Goal: Task Accomplishment & Management: Complete application form

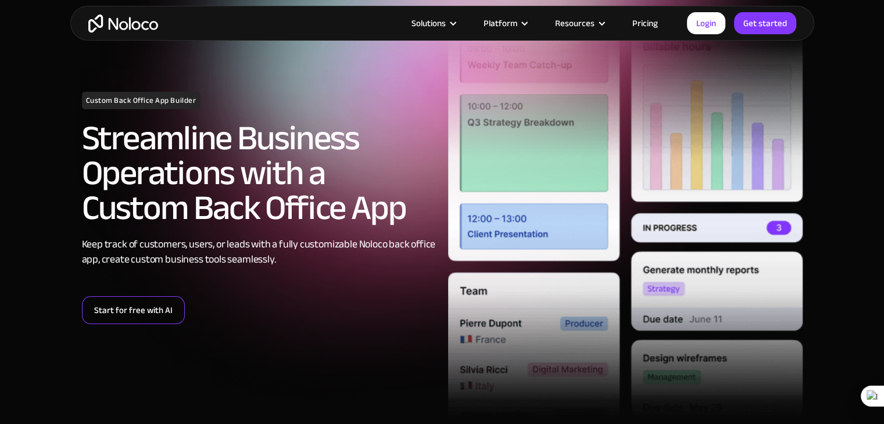
click at [146, 317] on link "Start for free with AI" at bounding box center [133, 310] width 103 height 28
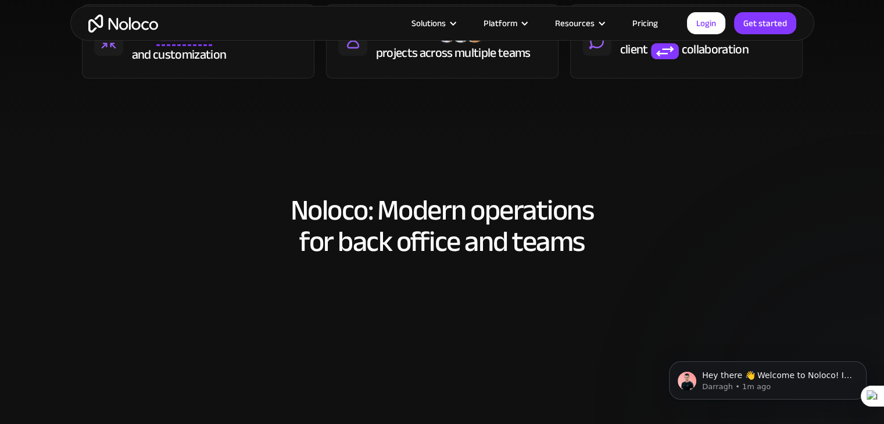
scroll to position [657, 0]
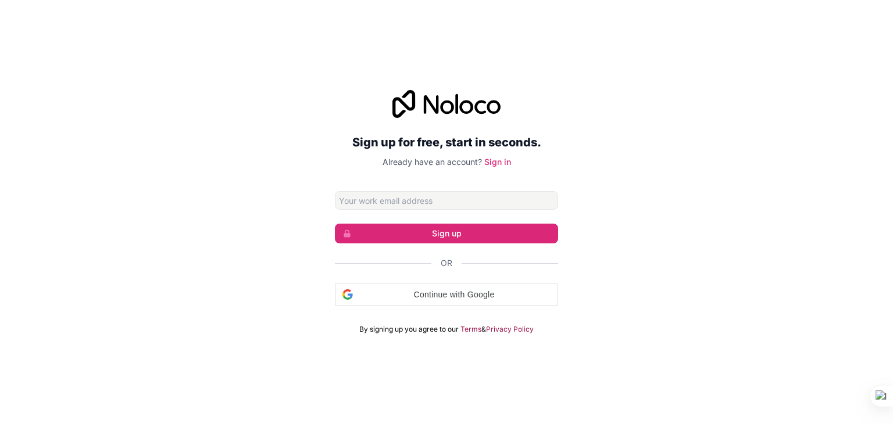
click at [459, 202] on input "Email address" at bounding box center [446, 200] width 223 height 19
click at [460, 296] on span "Continue with Google" at bounding box center [453, 295] width 193 height 12
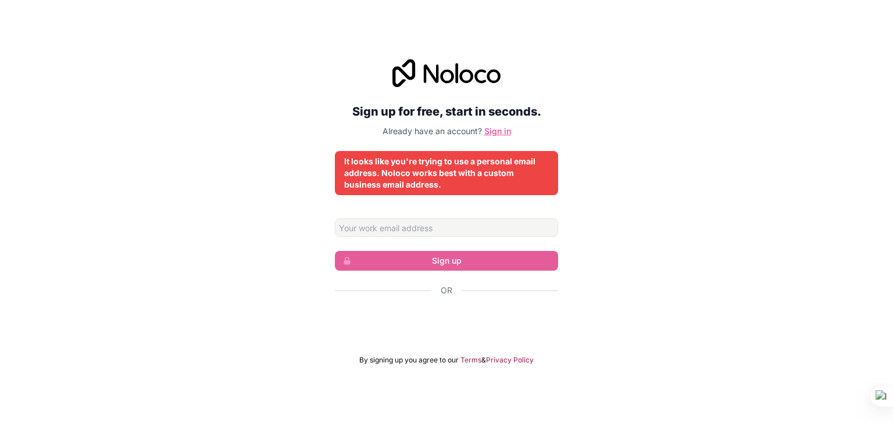
click at [496, 135] on link "Sign in" at bounding box center [497, 131] width 27 height 10
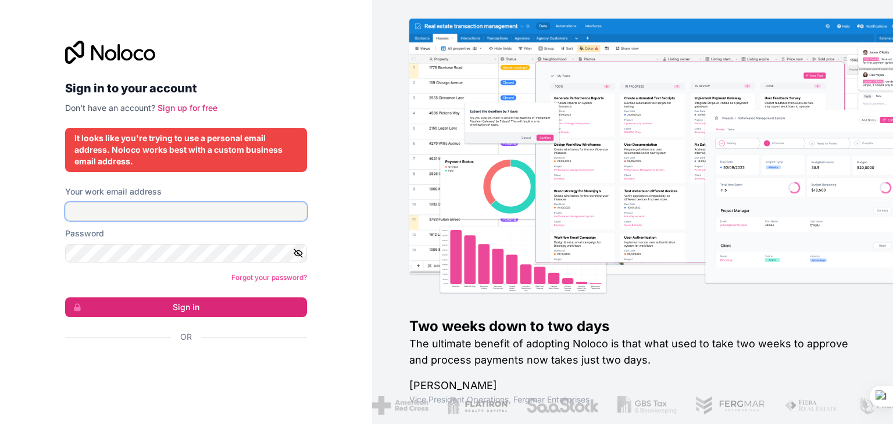
click at [195, 219] on input "Your work email address" at bounding box center [186, 211] width 242 height 19
click at [120, 213] on input "adityamittha09@gmail.com" at bounding box center [186, 211] width 242 height 19
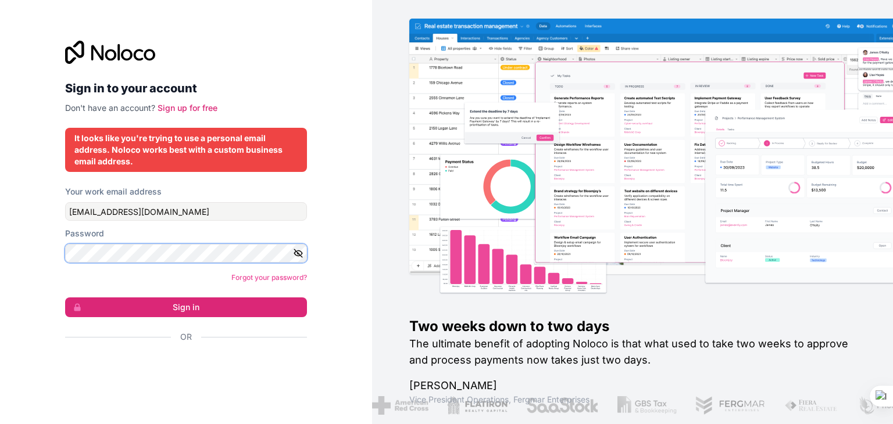
click at [65, 298] on button "Sign in" at bounding box center [186, 308] width 242 height 20
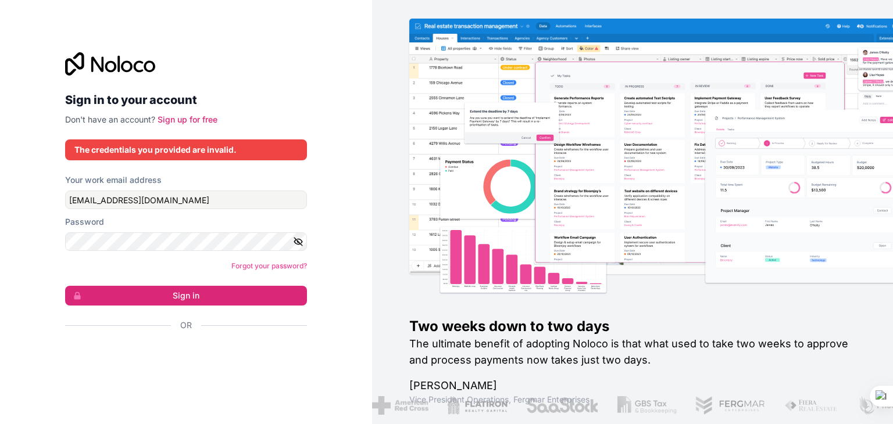
click at [300, 248] on button "button" at bounding box center [300, 241] width 14 height 19
click at [172, 201] on input "adityamittha9@gmail.com" at bounding box center [186, 200] width 242 height 19
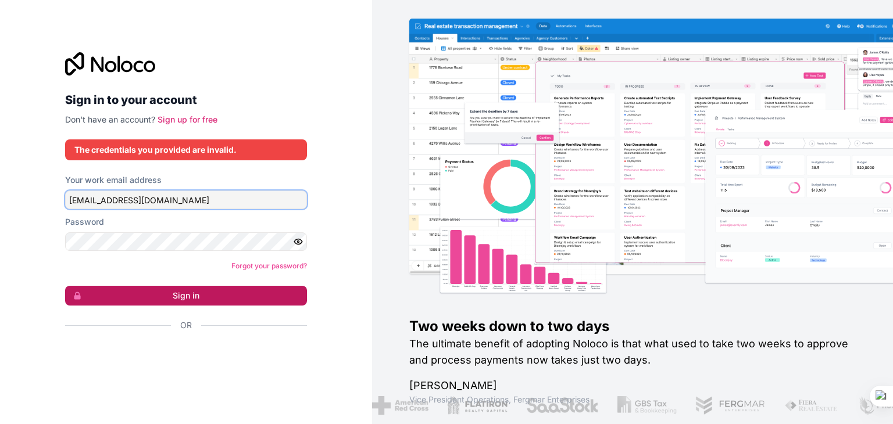
type input "adityamittha9@wit.org"
click at [195, 289] on button "Sign in" at bounding box center [186, 296] width 242 height 20
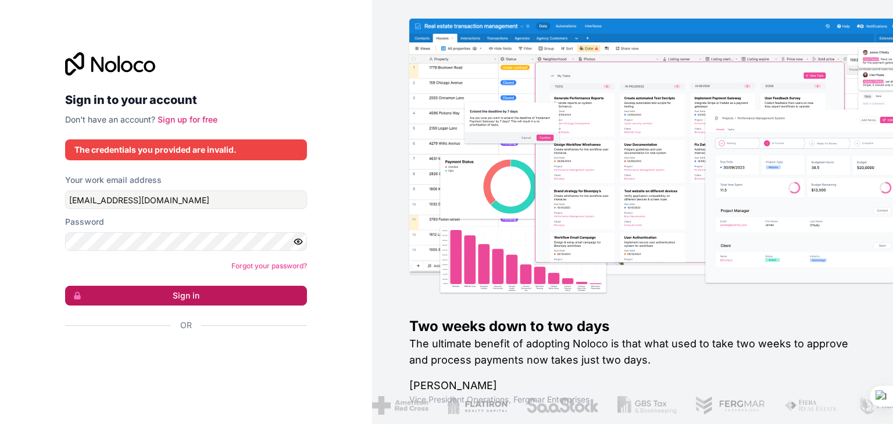
click at [195, 289] on button "Sign in" at bounding box center [186, 296] width 242 height 20
